Goal: Submit feedback/report problem: Provide input to the site owners about the experience or issues

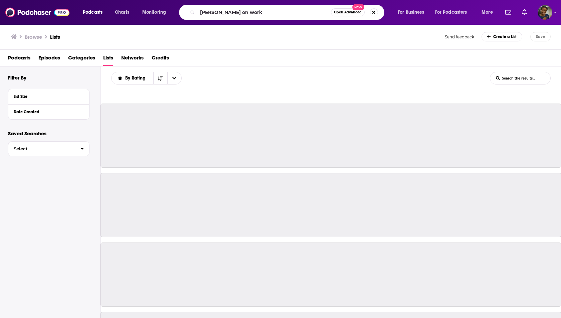
type input "[PERSON_NAME] on work"
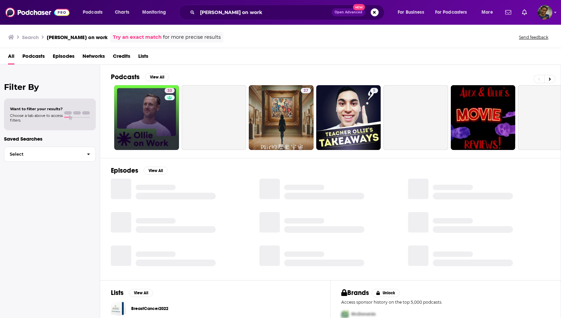
click at [157, 108] on link "33" at bounding box center [146, 117] width 65 height 65
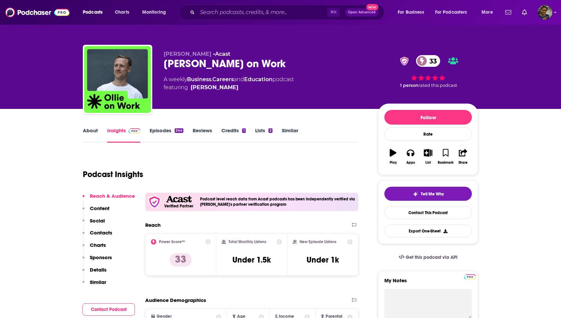
click at [91, 133] on link "About" at bounding box center [90, 134] width 15 height 15
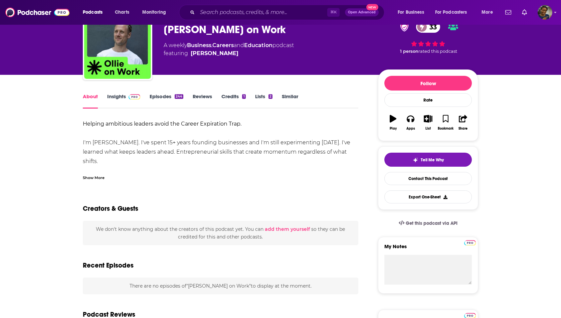
scroll to position [35, 0]
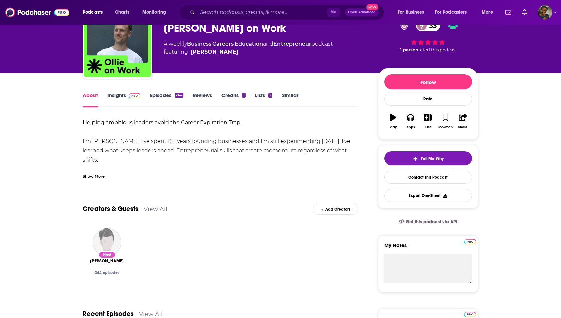
click at [95, 177] on div "Show More" at bounding box center [94, 176] width 22 height 6
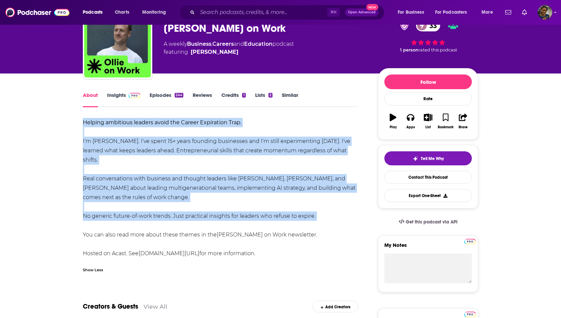
drag, startPoint x: 87, startPoint y: 115, endPoint x: 85, endPoint y: 229, distance: 113.8
copy div "Helping ambitious leaders avoid the Career Expiration Trap. I'm Ollie Henderson…"
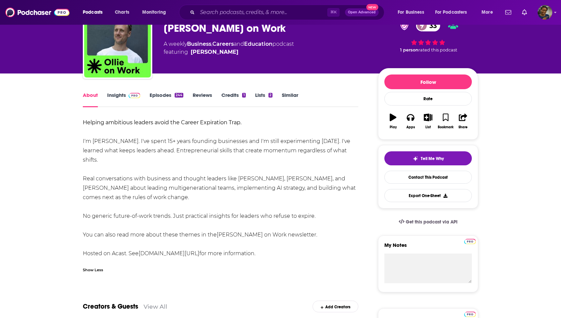
click at [219, 17] on input "Search podcasts, credits, & more..." at bounding box center [262, 12] width 130 height 11
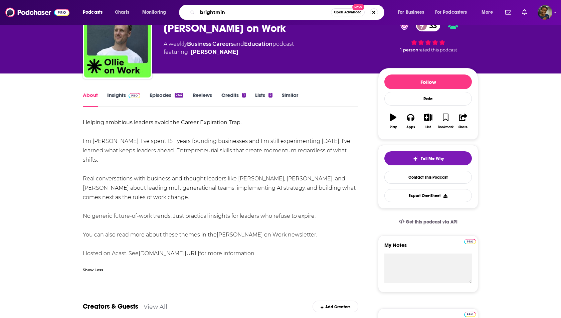
type input "brightmine"
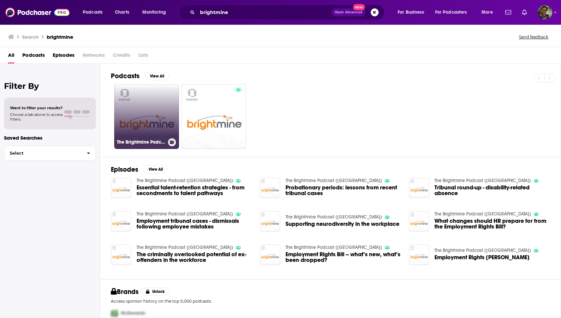
click at [154, 129] on link "The Brightmine Podcast (US)" at bounding box center [146, 116] width 65 height 65
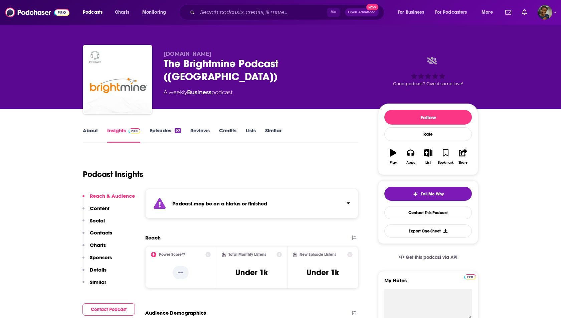
click at [97, 131] on link "About" at bounding box center [90, 134] width 15 height 15
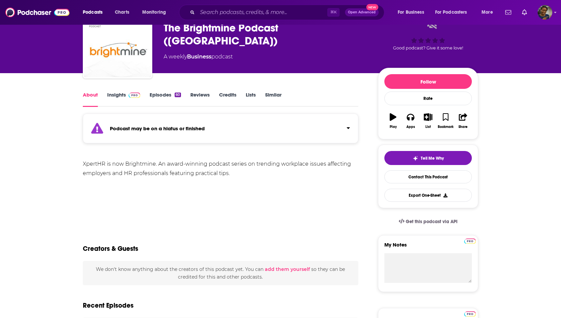
scroll to position [38, 0]
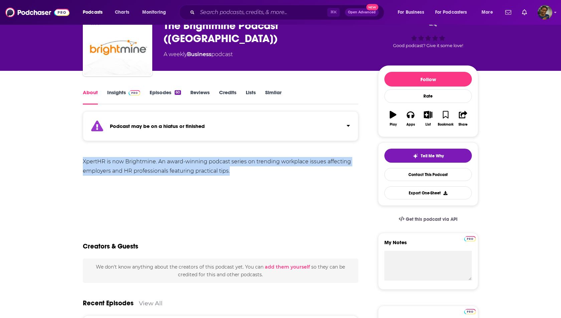
drag, startPoint x: 231, startPoint y: 169, endPoint x: 81, endPoint y: 160, distance: 150.8
copy div "XpertHR is now Brightmine. An award-winning podcast series on trending workplac…"
click at [167, 90] on link "Episodes 60" at bounding box center [165, 96] width 31 height 15
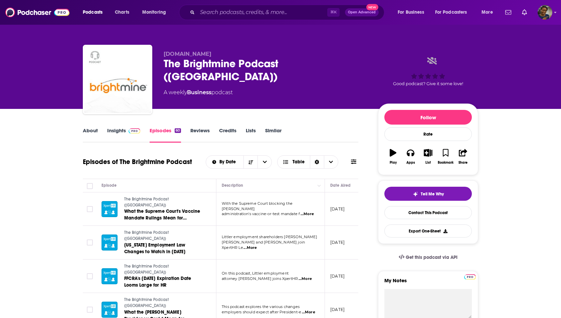
click at [97, 132] on link "About" at bounding box center [90, 134] width 15 height 15
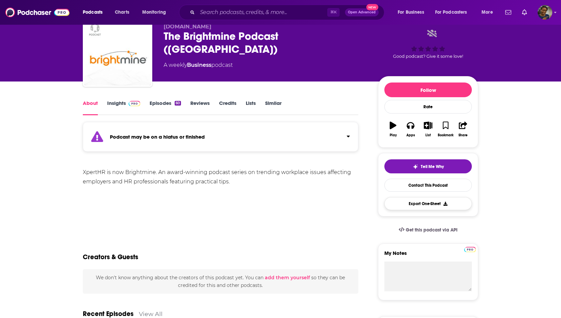
scroll to position [24, 0]
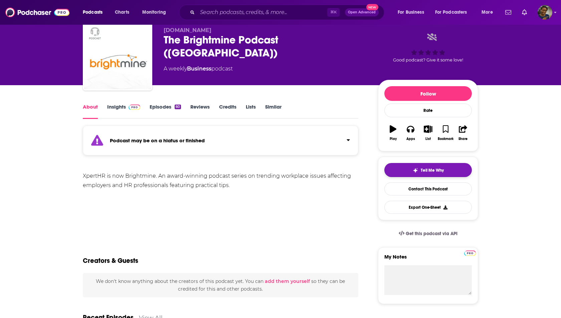
click at [411, 172] on button "Tell Me Why" at bounding box center [427, 170] width 87 height 14
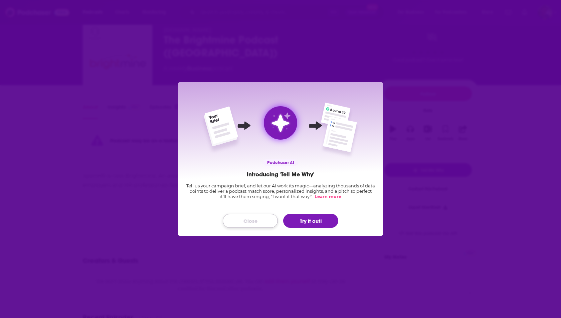
click at [243, 219] on button "Close" at bounding box center [250, 221] width 55 height 14
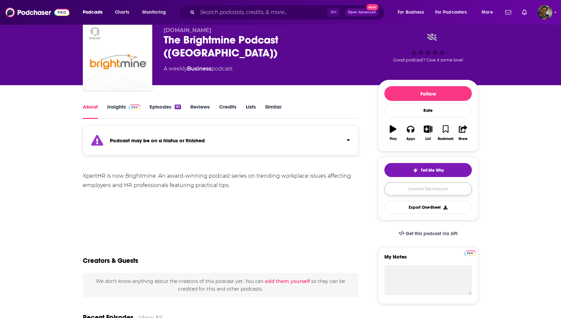
click at [402, 189] on link "Contact This Podcast" at bounding box center [427, 188] width 87 height 13
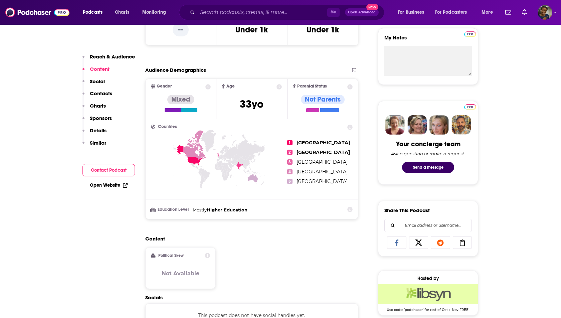
scroll to position [185, 0]
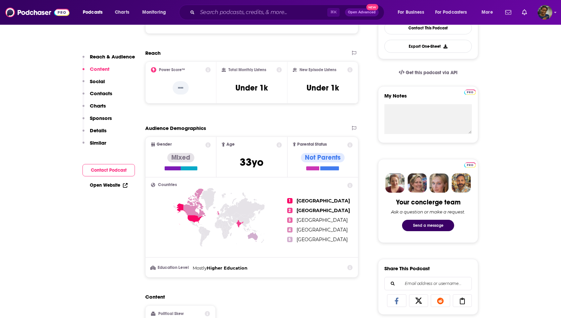
click at [419, 223] on button "Send a message" at bounding box center [428, 225] width 52 height 11
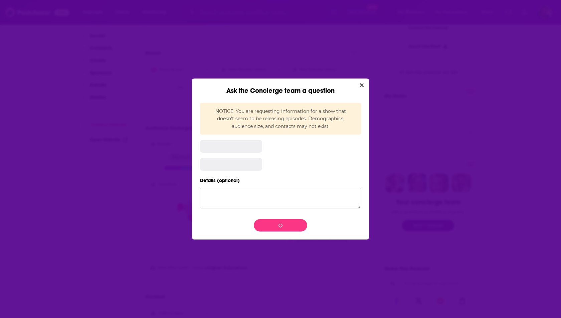
scroll to position [0, 0]
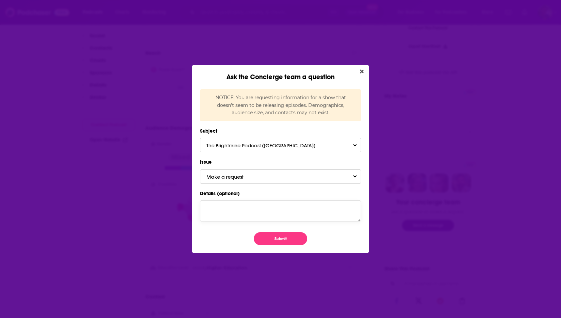
click at [265, 207] on textarea "Details (optional)" at bounding box center [280, 210] width 161 height 21
click at [263, 210] on textarea "Hi - can you update this. This podcast last published 26 September 2025. Are" at bounding box center [280, 210] width 161 height 21
paste textarea "https://podcasts.apple.com/gb/podcast/the-brightmine-podcast-uk/id1450400153"
type textarea "Hi - can you check this? This podcast last published 26 September 2025. Are you…"
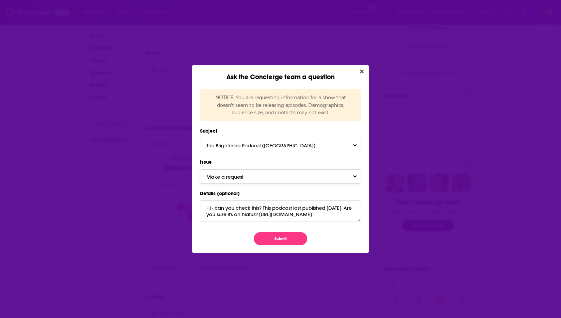
click at [266, 178] on button "Make a request" at bounding box center [280, 176] width 161 height 14
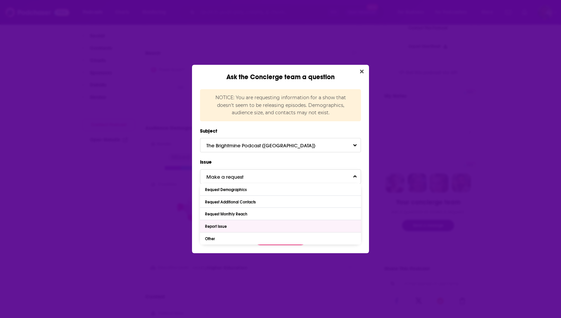
click at [263, 225] on div "Report Issue" at bounding box center [280, 226] width 161 height 12
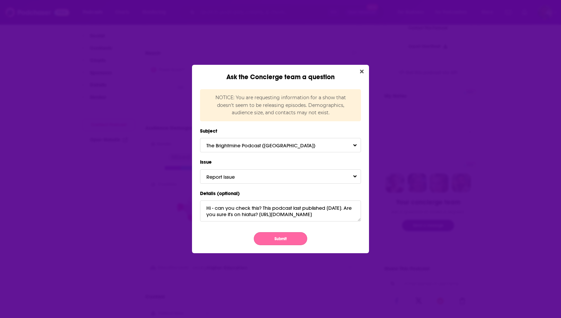
click at [267, 237] on button "Submit" at bounding box center [280, 238] width 53 height 13
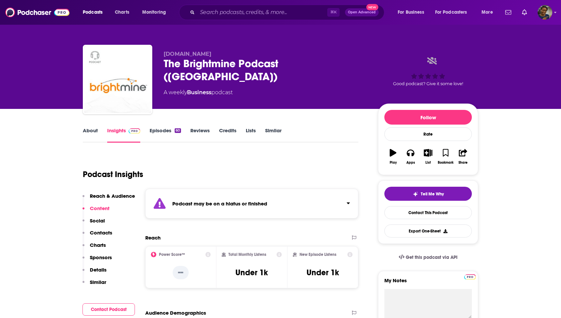
scroll to position [185, 0]
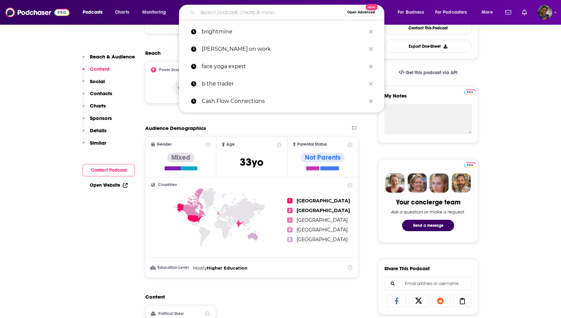
click at [216, 8] on input "Search podcasts, credits, & more..." at bounding box center [270, 12] width 147 height 11
paste input "Work's Not Working Let's Fix It"
type input "Work's Not Working Let's Fix It"
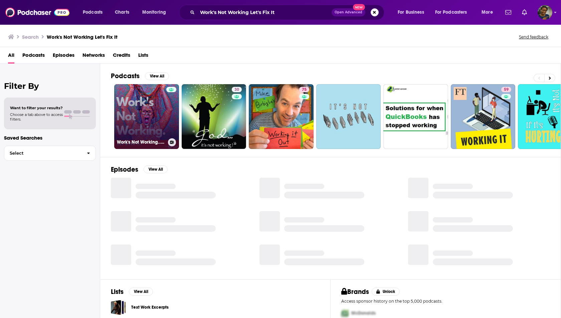
click at [164, 115] on link "Work's Not Working... Let's Fix It!" at bounding box center [146, 116] width 65 height 65
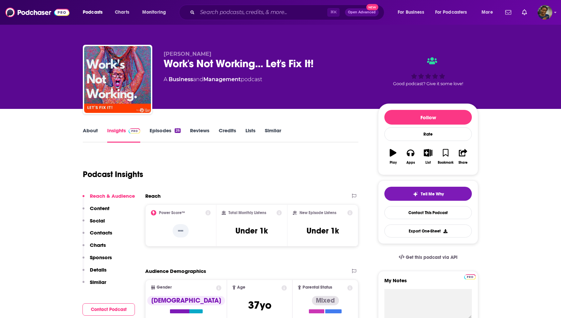
click at [95, 131] on link "About" at bounding box center [90, 134] width 15 height 15
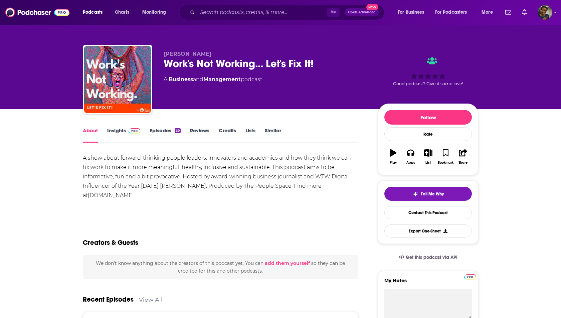
drag, startPoint x: 161, startPoint y: 197, endPoint x: 82, endPoint y: 159, distance: 87.6
copy div "A show about forward-thinking people leaders, innovators and academics and how …"
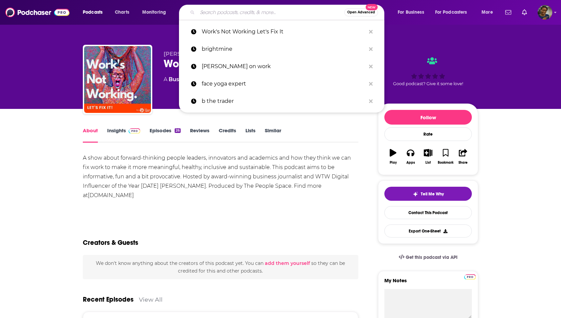
click at [219, 16] on input "Search podcasts, credits, & more..." at bounding box center [270, 12] width 147 height 11
paste input "Navigating Performance Management"
type input "Navigating Performance Management"
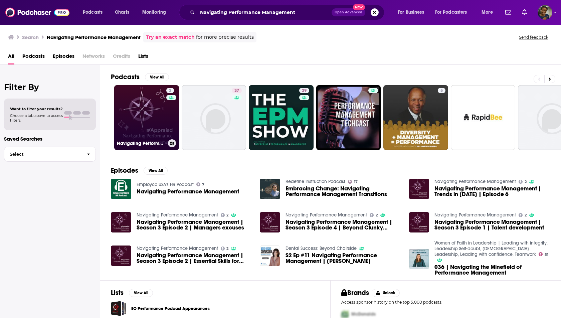
click at [149, 136] on link "2 Navigating Performance Management" at bounding box center [146, 117] width 65 height 65
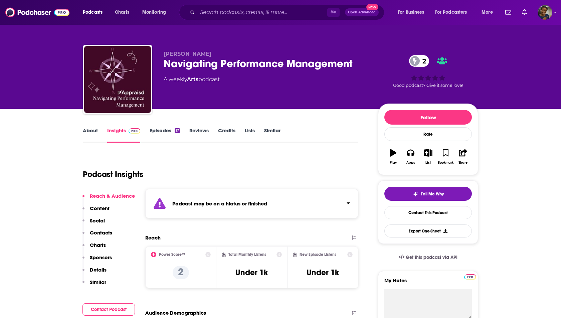
click at [92, 128] on link "About" at bounding box center [90, 134] width 15 height 15
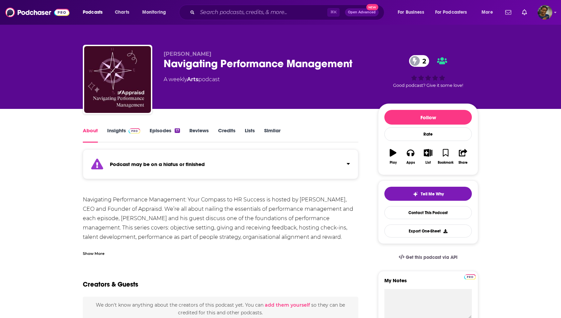
click at [169, 129] on link "Episodes 17" at bounding box center [165, 134] width 30 height 15
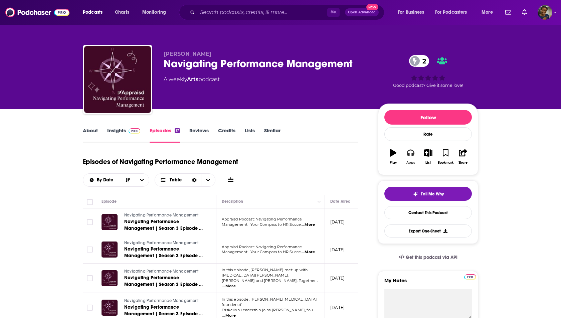
click at [412, 161] on div "Apps" at bounding box center [410, 163] width 9 height 4
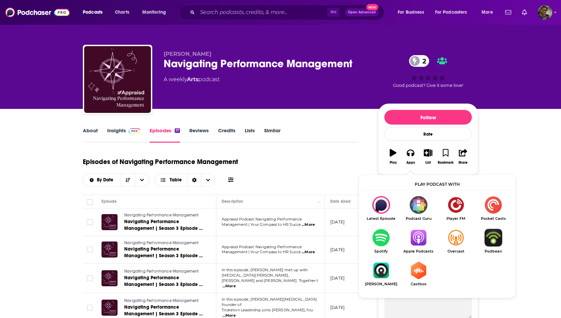
click at [416, 242] on img "Show Listen On dropdown" at bounding box center [418, 238] width 37 height 18
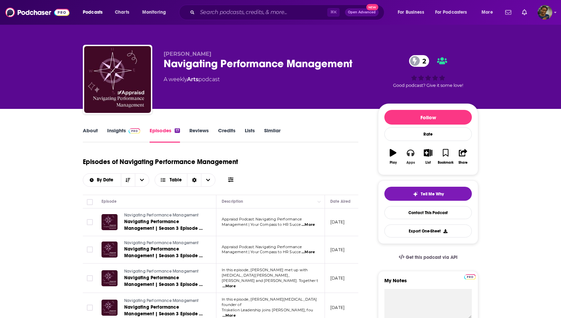
click at [412, 159] on button "Apps" at bounding box center [410, 157] width 17 height 24
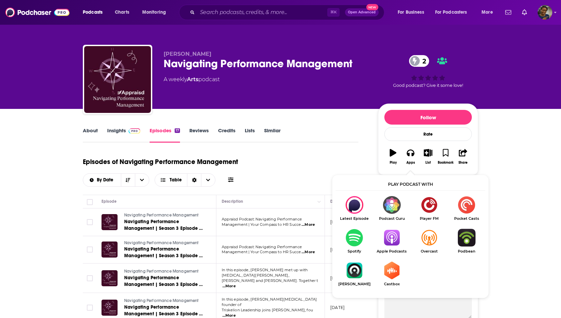
click at [355, 235] on img "Show Listen On dropdown" at bounding box center [353, 238] width 37 height 18
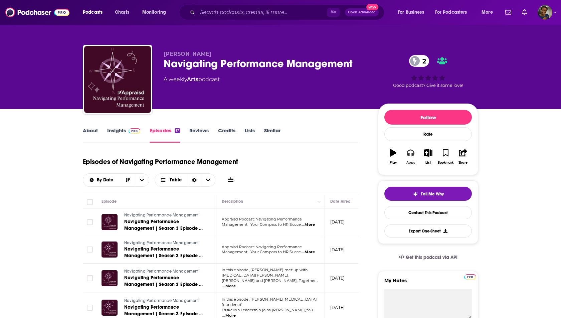
click at [412, 158] on button "Apps" at bounding box center [410, 157] width 17 height 24
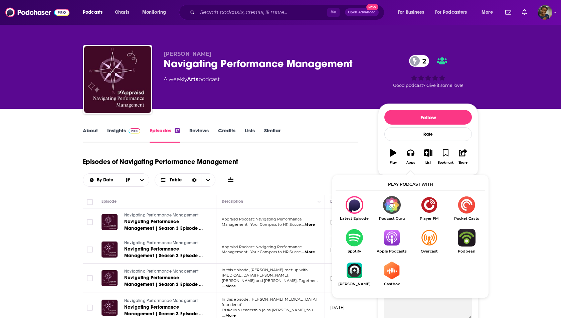
click at [470, 241] on img "Show Listen On dropdown" at bounding box center [466, 238] width 37 height 18
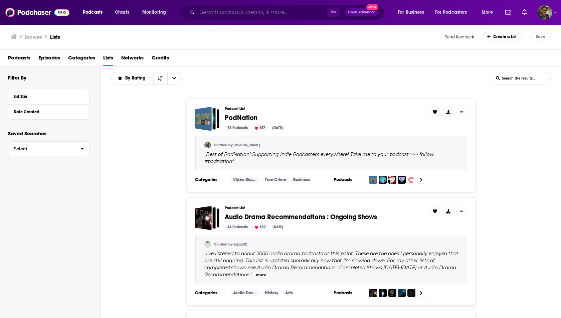
click at [209, 17] on input "Search podcasts, credits, & more..." at bounding box center [262, 12] width 130 height 11
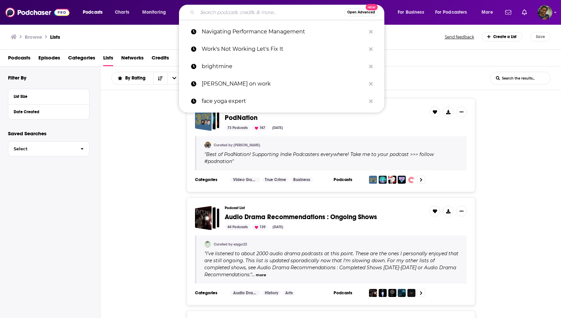
paste input "Inside Out Culture"
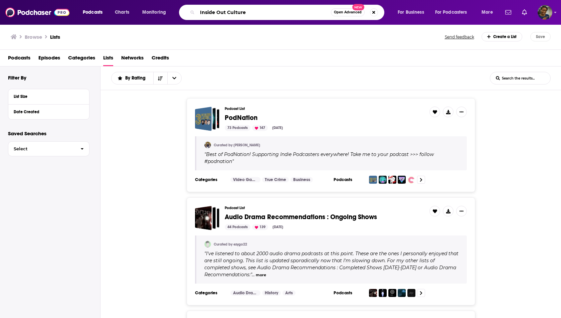
type input "Inside Out Culture"
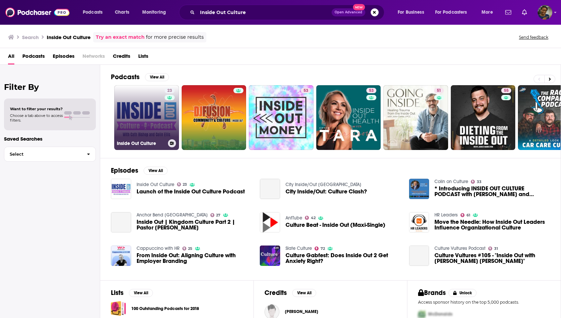
click at [165, 134] on div "23" at bounding box center [171, 113] width 12 height 51
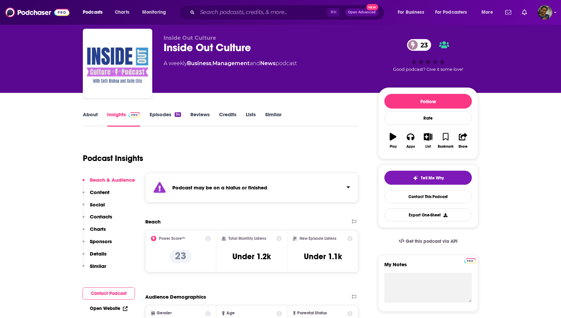
scroll to position [17, 0]
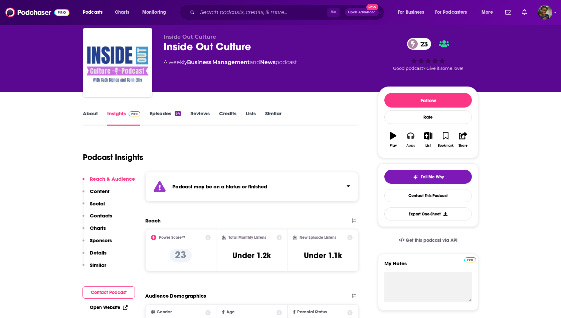
click at [409, 139] on button "Apps" at bounding box center [410, 140] width 17 height 24
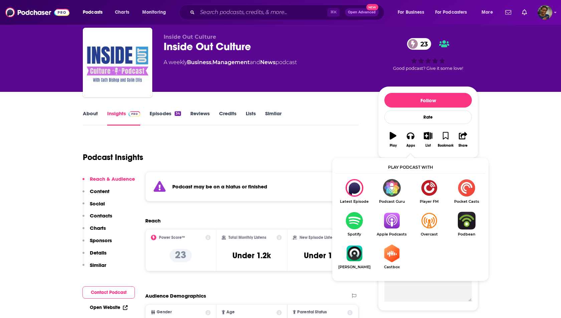
click at [395, 228] on img "Show Listen On dropdown" at bounding box center [391, 221] width 37 height 18
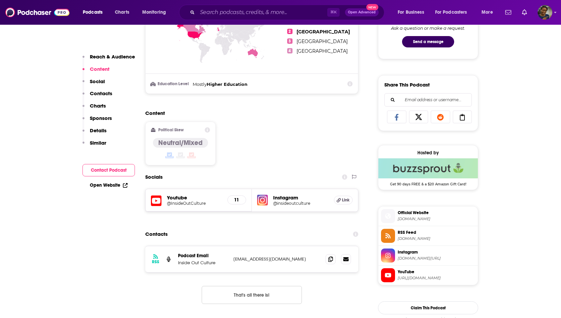
scroll to position [378, 0]
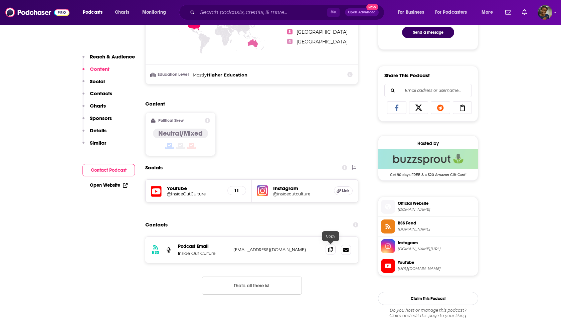
click at [331, 250] on span at bounding box center [330, 249] width 10 height 10
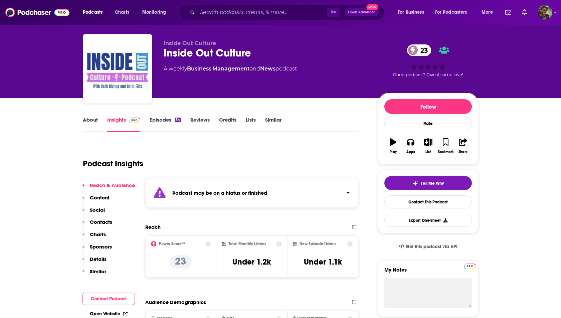
scroll to position [0, 0]
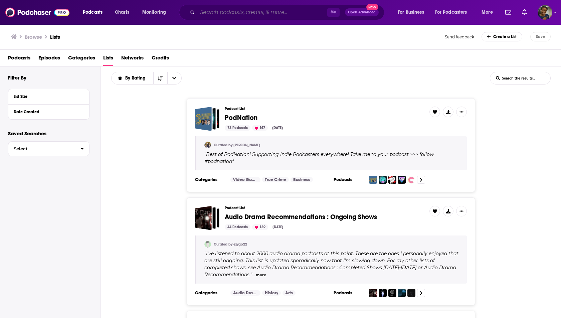
click at [208, 15] on input "Search podcasts, credits, & more..." at bounding box center [262, 12] width 130 height 11
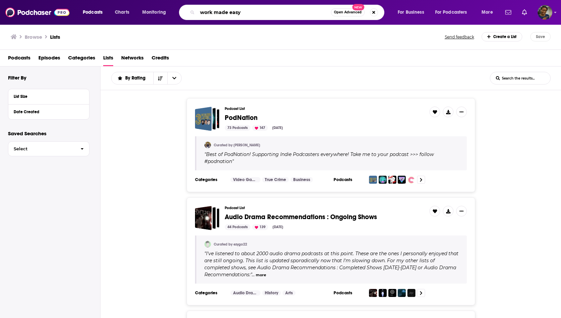
type input "work made easy"
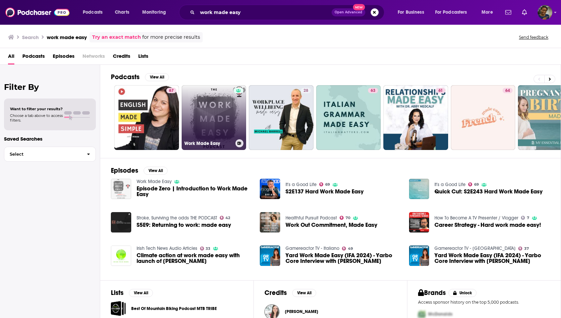
click at [223, 121] on link "Work Made Easy" at bounding box center [214, 117] width 65 height 65
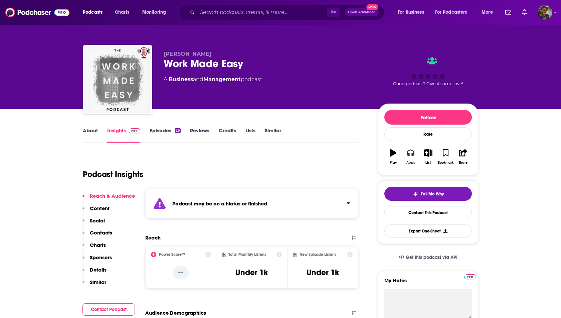
click at [413, 158] on button "Apps" at bounding box center [410, 157] width 17 height 24
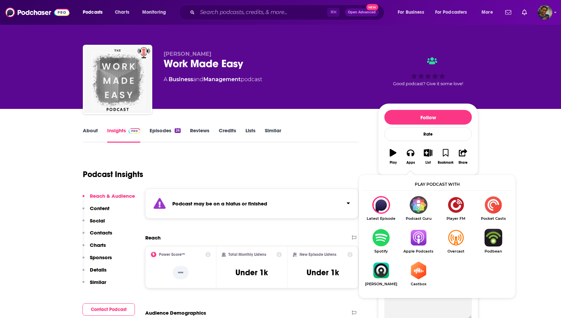
click at [420, 238] on img "Show Listen On dropdown" at bounding box center [418, 238] width 37 height 18
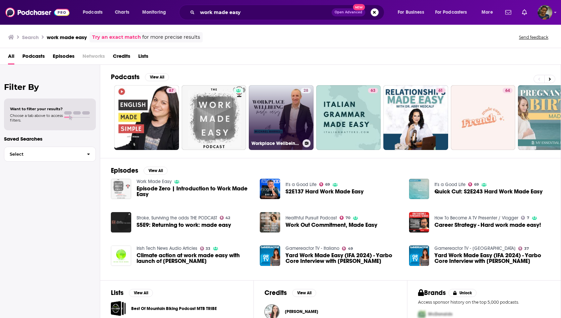
click at [281, 128] on link "28 Workplace Wellbeing Made Easy" at bounding box center [281, 117] width 65 height 65
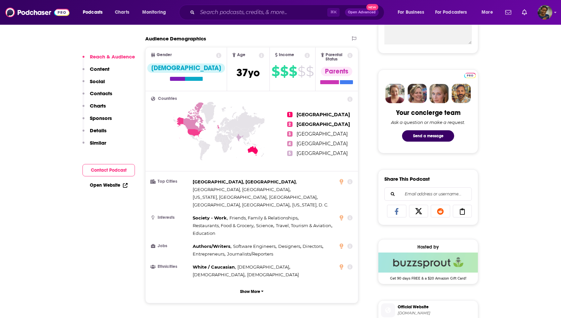
scroll to position [280, 0]
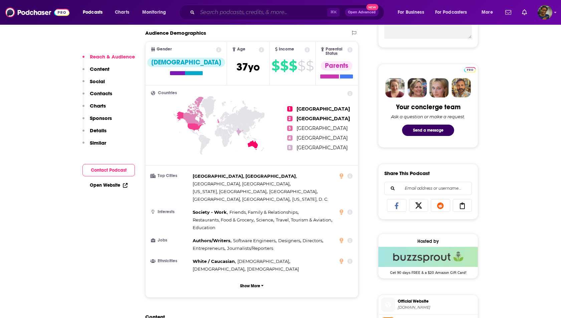
click at [217, 16] on input "Search podcasts, credits, & more..." at bounding box center [262, 12] width 130 height 11
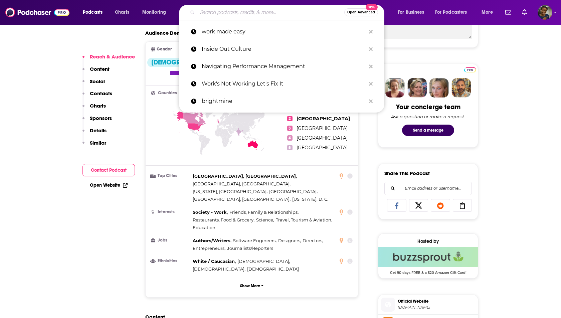
paste input "The Belonging Project"
type input "The Belonging Project"
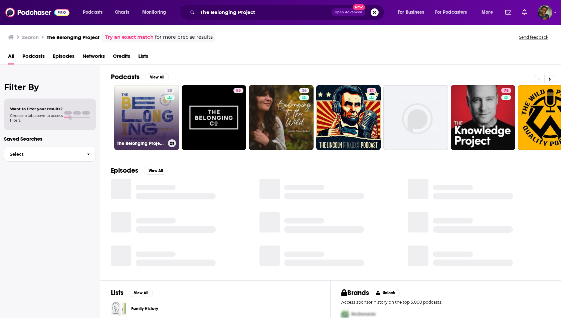
click at [165, 129] on div "20" at bounding box center [171, 113] width 12 height 51
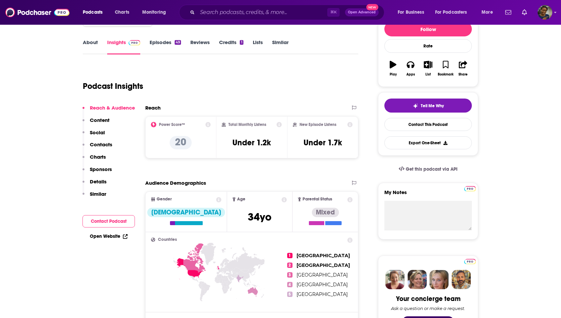
scroll to position [57, 0]
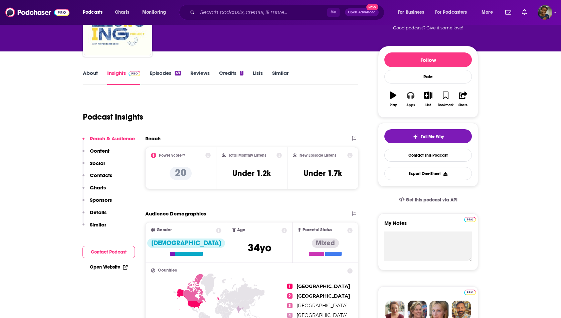
click at [411, 97] on icon "button" at bounding box center [410, 94] width 7 height 7
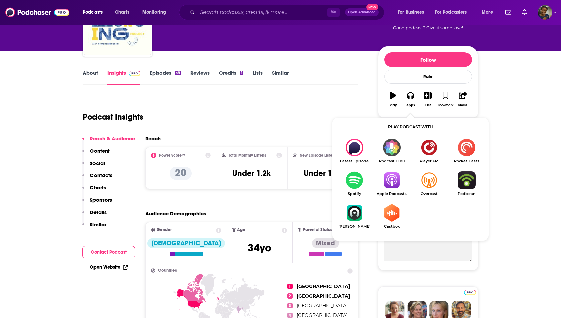
click at [395, 181] on img "Show Listen On dropdown" at bounding box center [391, 180] width 37 height 18
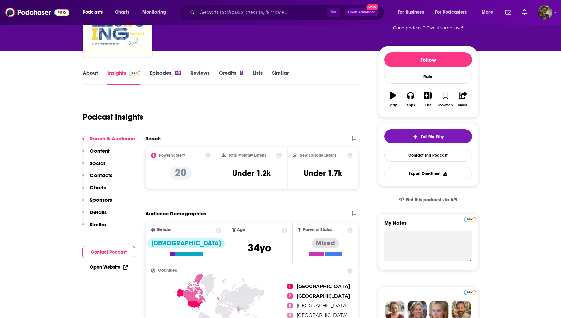
click at [93, 74] on link "About" at bounding box center [90, 77] width 15 height 15
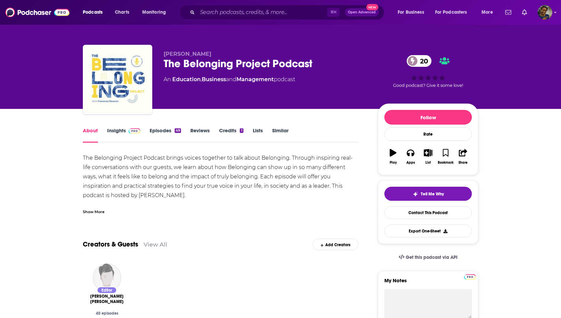
click at [97, 209] on div "Show More" at bounding box center [94, 211] width 22 height 6
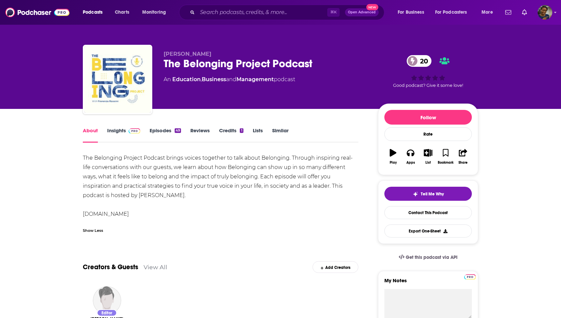
drag, startPoint x: 190, startPoint y: 198, endPoint x: 81, endPoint y: 179, distance: 110.1
drag, startPoint x: 76, startPoint y: 155, endPoint x: 176, endPoint y: 215, distance: 116.8
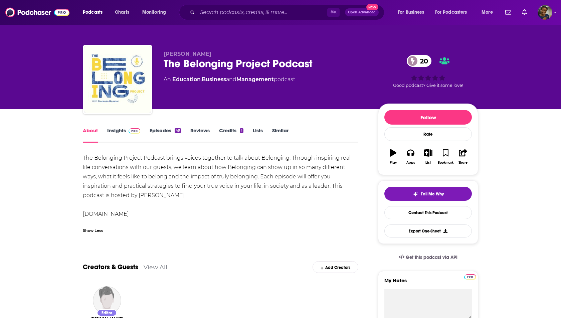
copy div "The Belonging Project Podcast brings voices together to talk about Belonging. T…"
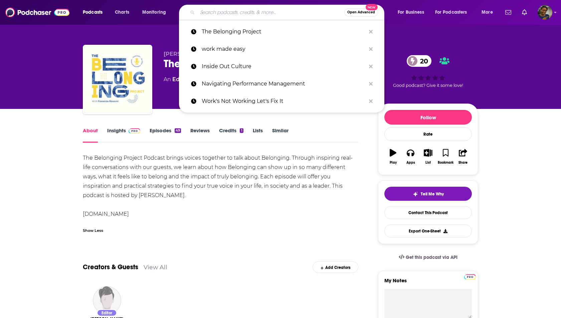
click at [256, 11] on input "Search podcasts, credits, & more..." at bounding box center [270, 12] width 147 height 11
paste input "The Mind Solution"
type input "The Mind Solution"
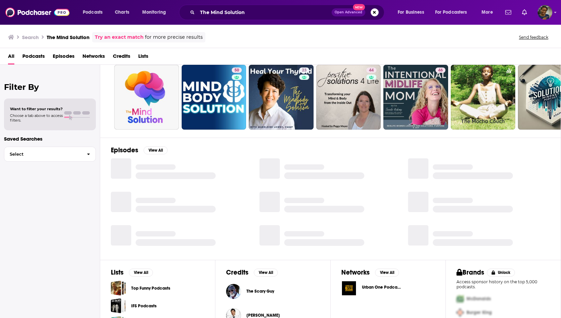
scroll to position [25, 0]
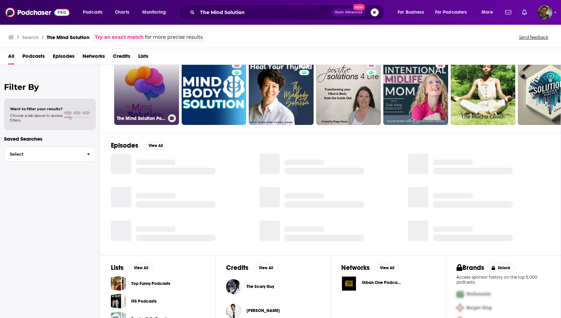
click at [165, 101] on link "The Mind Solution Podcast" at bounding box center [146, 92] width 65 height 65
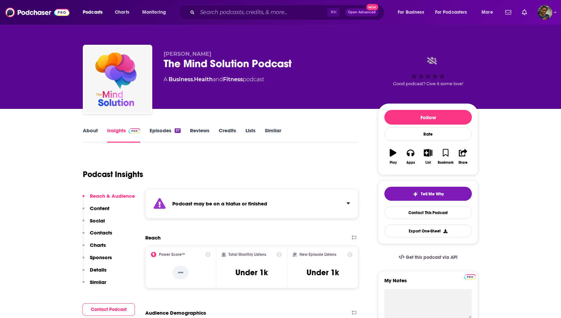
click at [157, 133] on link "Episodes 57" at bounding box center [165, 134] width 31 height 15
